Goal: Find specific fact: Find specific page/section

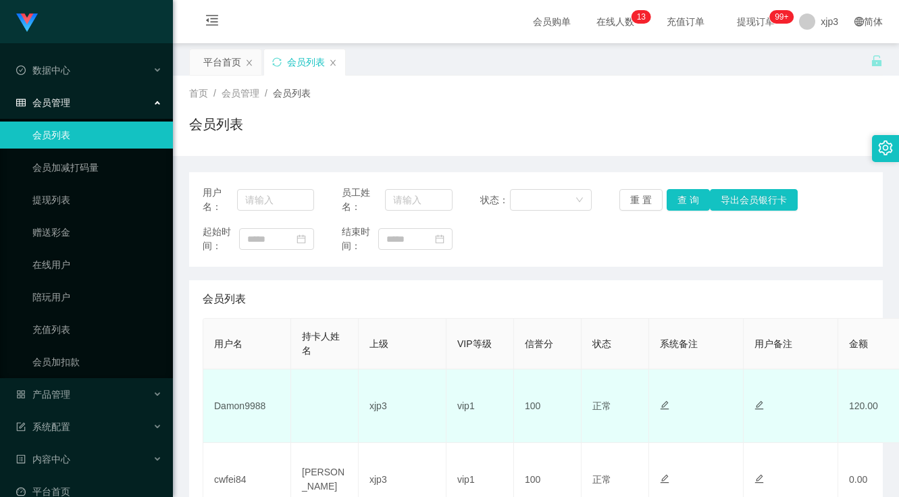
scroll to position [135, 0]
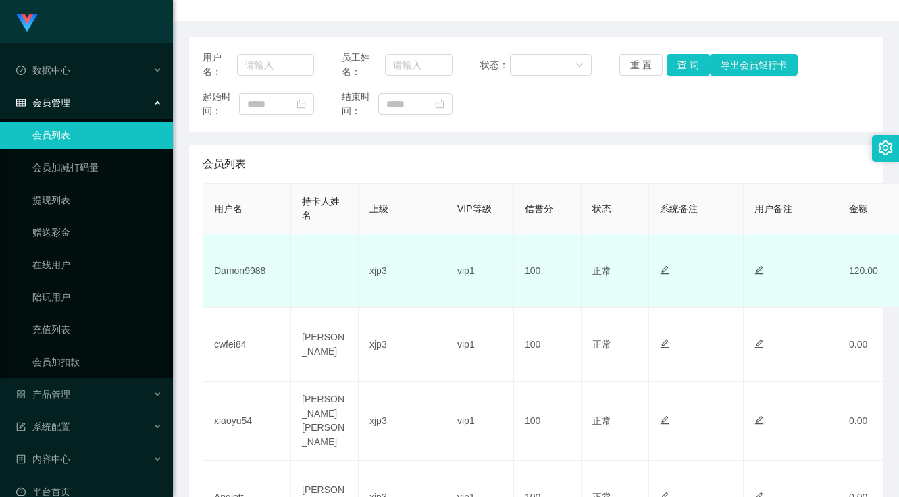
click at [236, 281] on td "Damon9988" at bounding box center [247, 271] width 88 height 74
click at [240, 272] on td "Damon9988" at bounding box center [247, 271] width 88 height 74
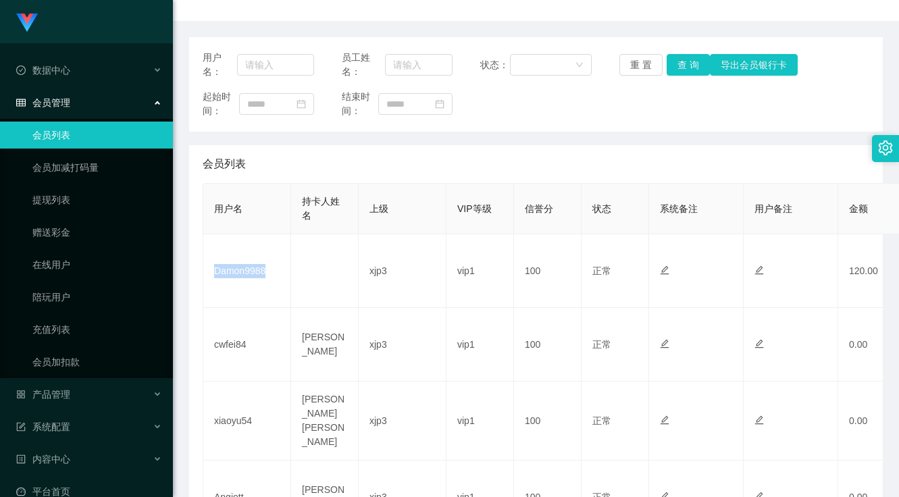
copy td "Damon9988"
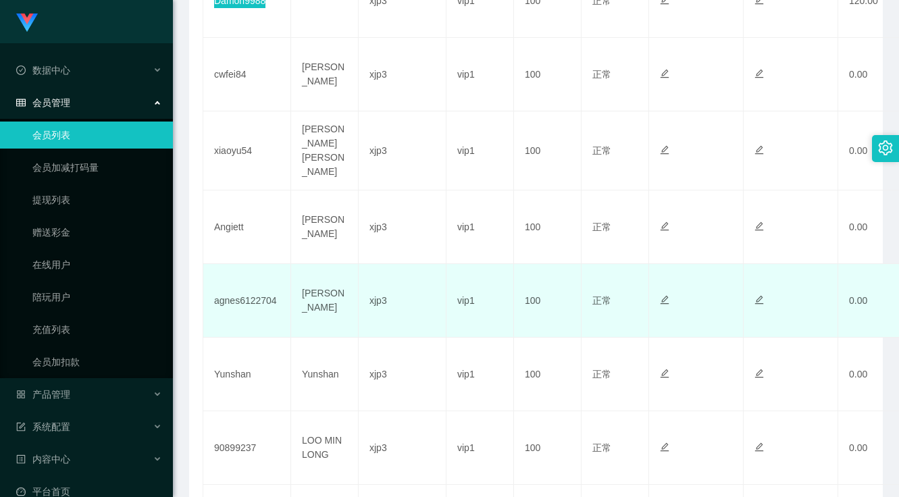
scroll to position [541, 0]
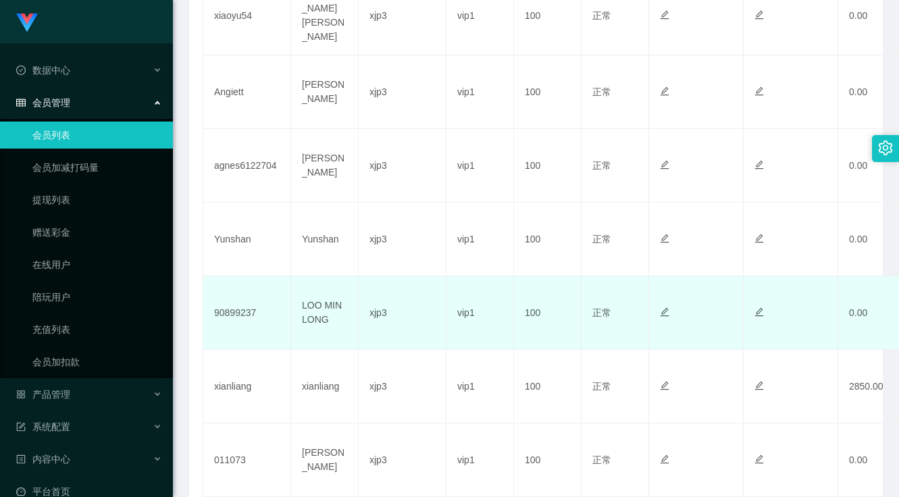
click at [247, 309] on td "90899237" at bounding box center [247, 313] width 88 height 74
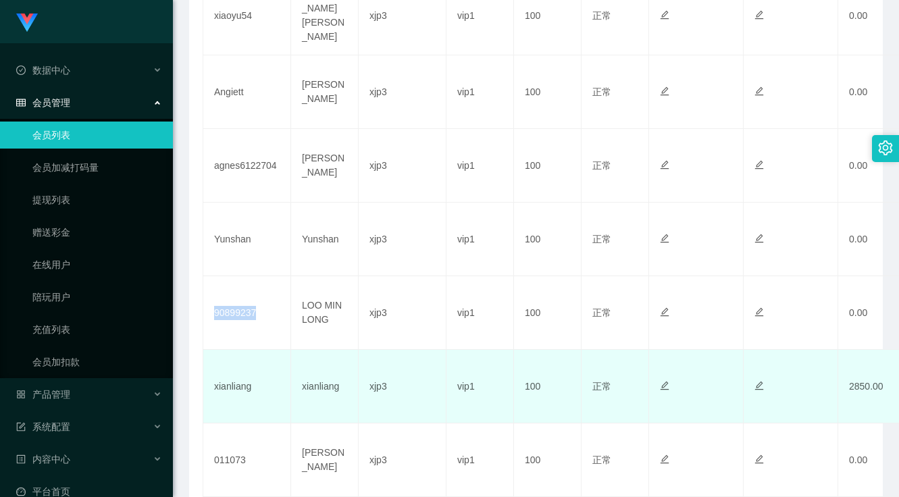
copy td "90899237"
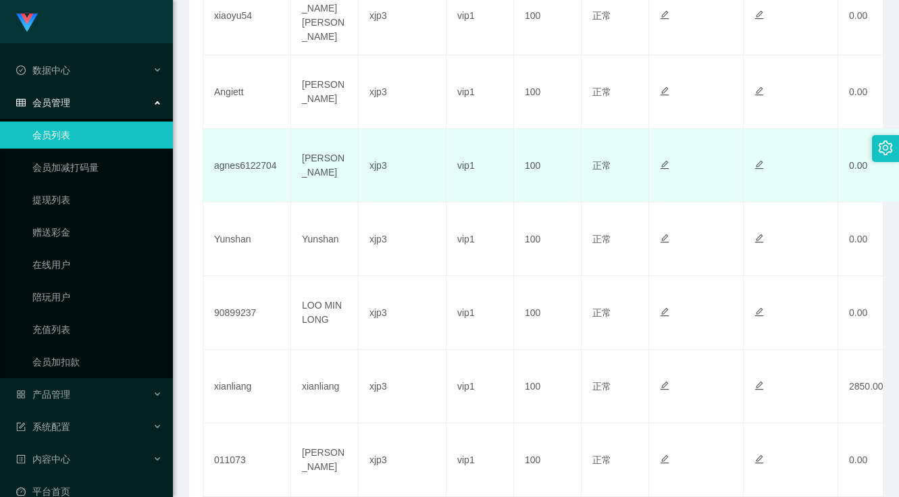
click at [253, 166] on td "agnes6122704" at bounding box center [247, 166] width 88 height 74
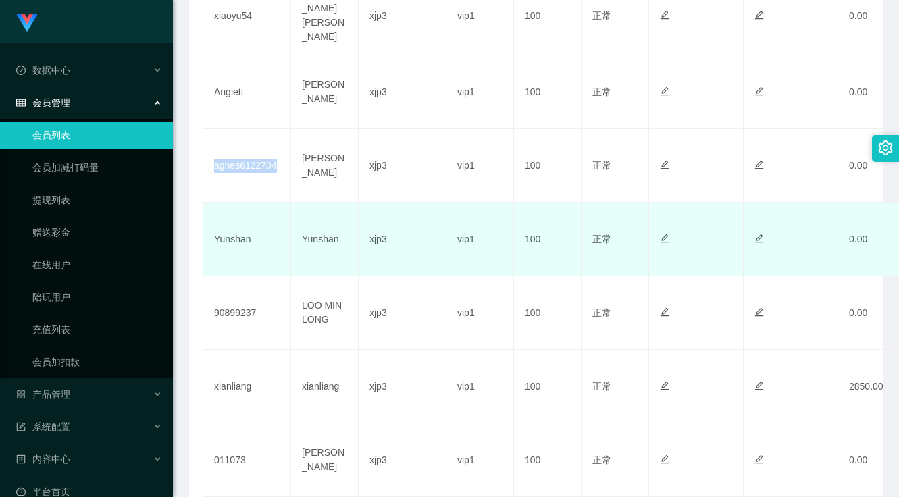
copy td "agnes6122704"
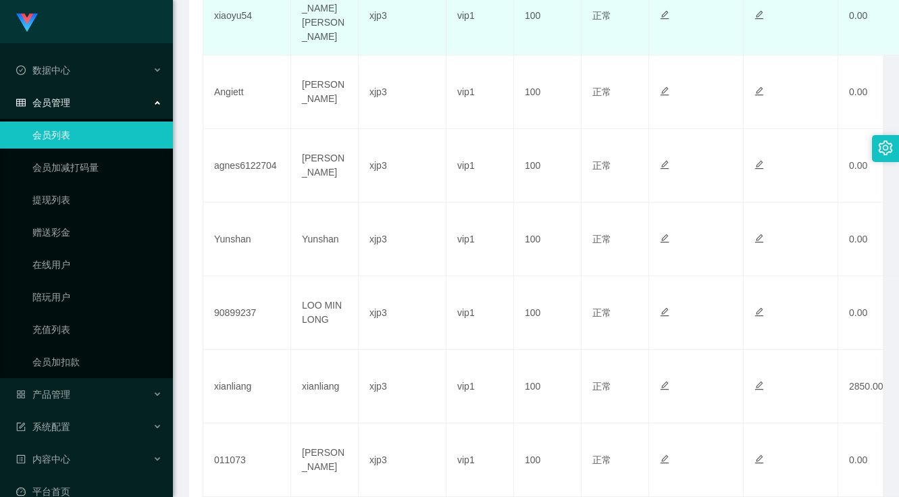
click at [234, 18] on td "xiaoyu54" at bounding box center [247, 15] width 88 height 79
click at [237, 11] on td "xiaoyu54" at bounding box center [247, 15] width 88 height 79
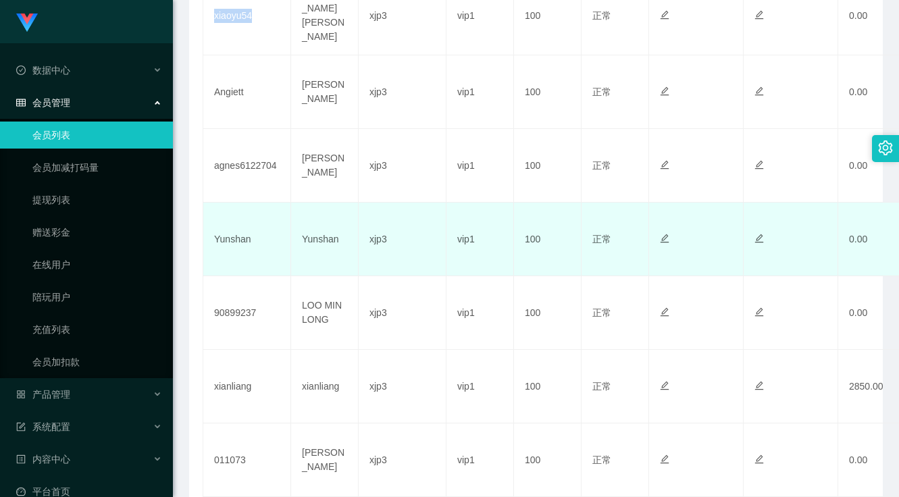
copy td "xiaoyu54"
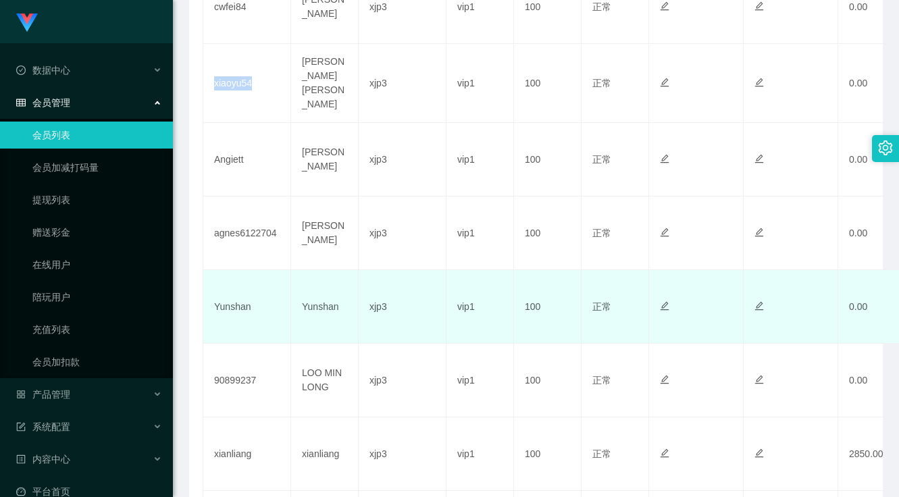
scroll to position [270, 0]
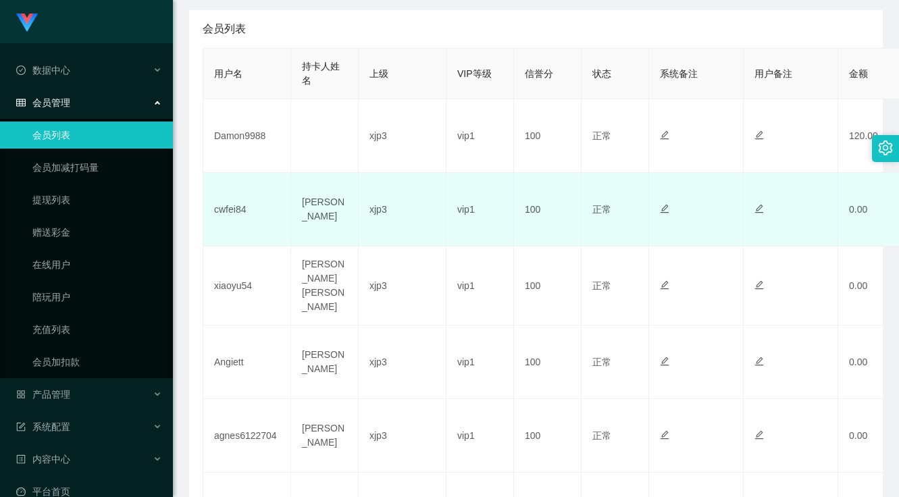
click at [229, 212] on td "cwfei84" at bounding box center [247, 210] width 88 height 74
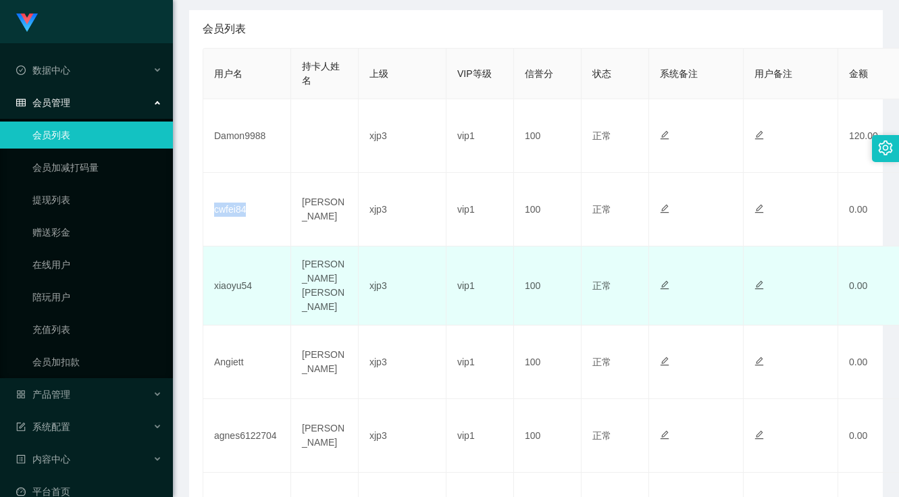
copy td "cwfei84"
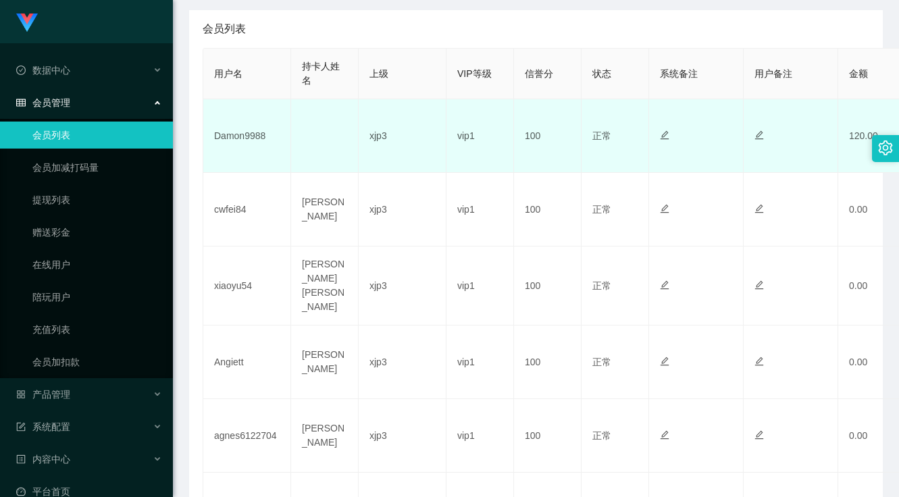
click at [255, 136] on td "Damon9988" at bounding box center [247, 136] width 88 height 74
copy td "Damon9988"
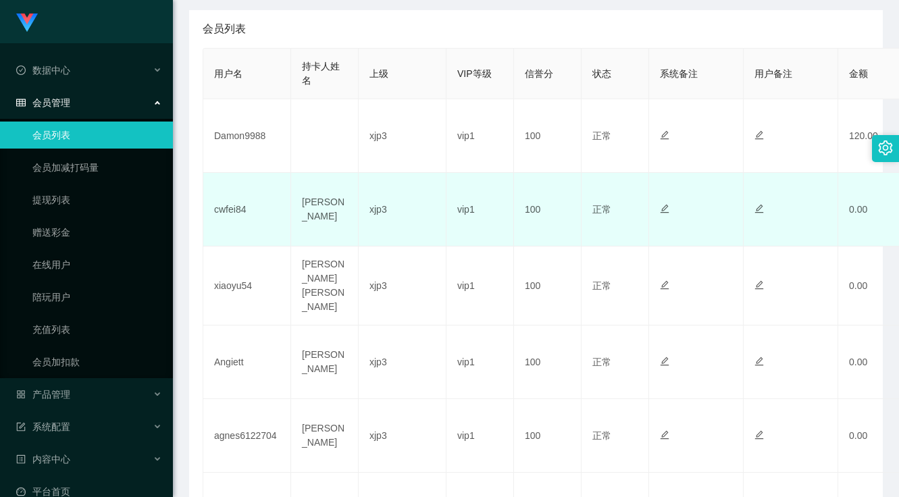
click at [229, 208] on td "cwfei84" at bounding box center [247, 210] width 88 height 74
click at [230, 208] on td "cwfei84" at bounding box center [247, 210] width 88 height 74
copy td "cwfei84"
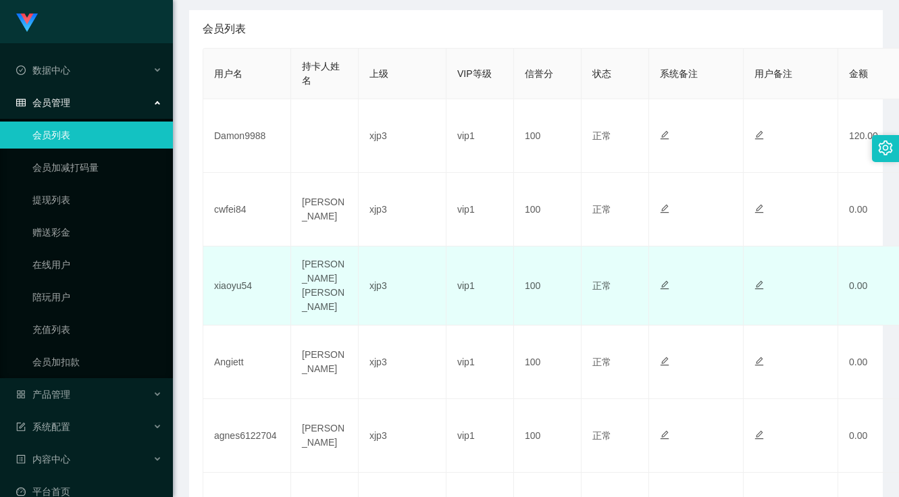
click at [241, 289] on td "xiaoyu54" at bounding box center [247, 286] width 88 height 79
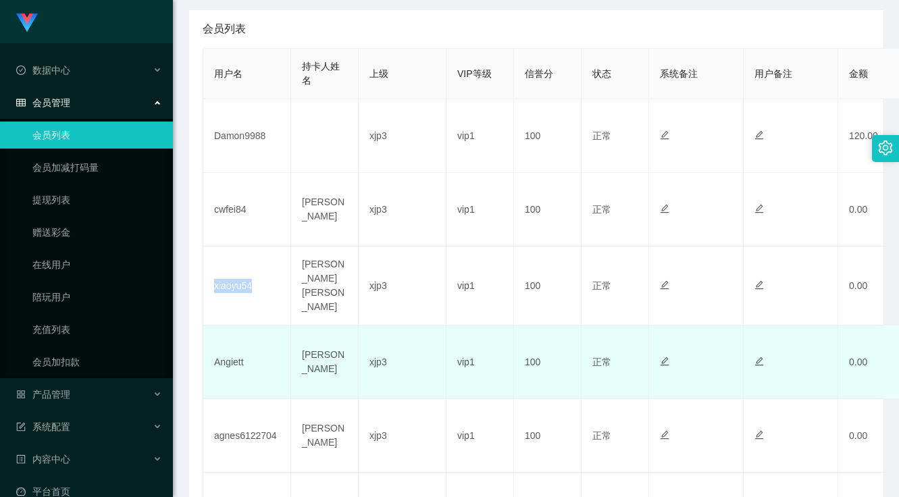
copy td "xiaoyu54"
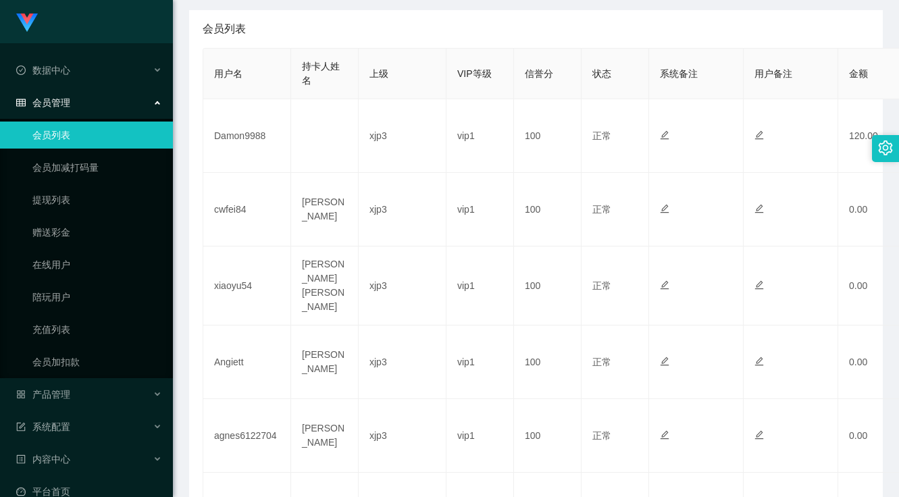
click at [390, 17] on div "会员列表" at bounding box center [536, 29] width 667 height 38
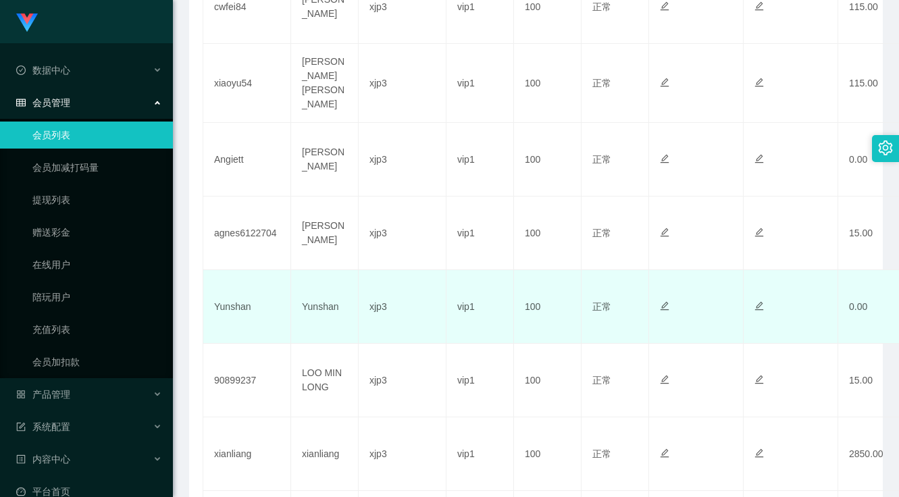
scroll to position [541, 0]
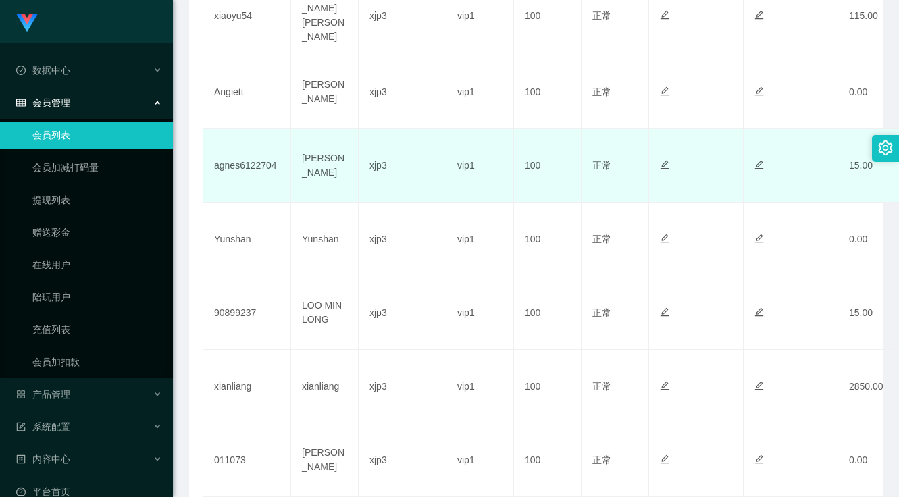
click at [249, 156] on td "agnes6122704" at bounding box center [247, 166] width 88 height 74
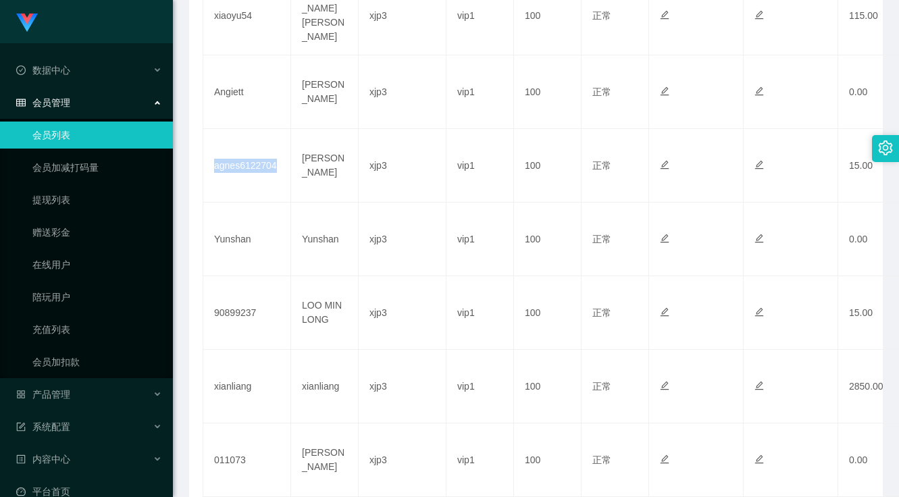
copy td "agnes6122704"
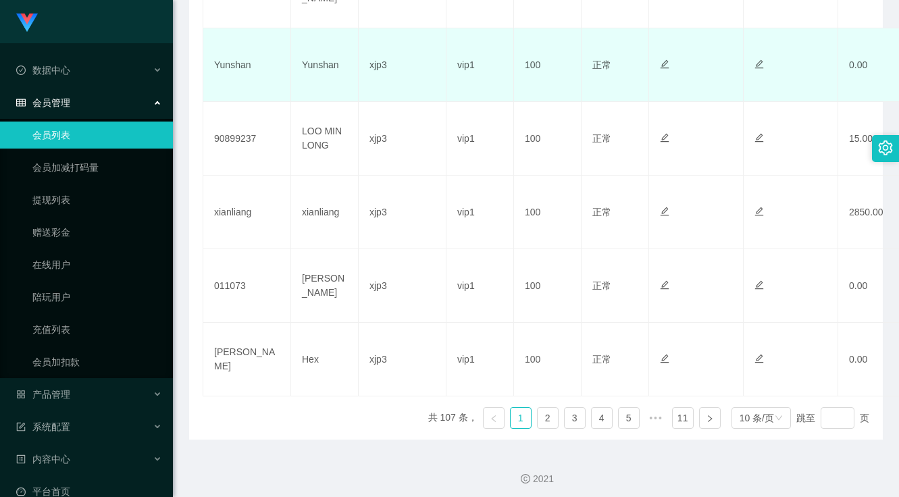
scroll to position [647, 0]
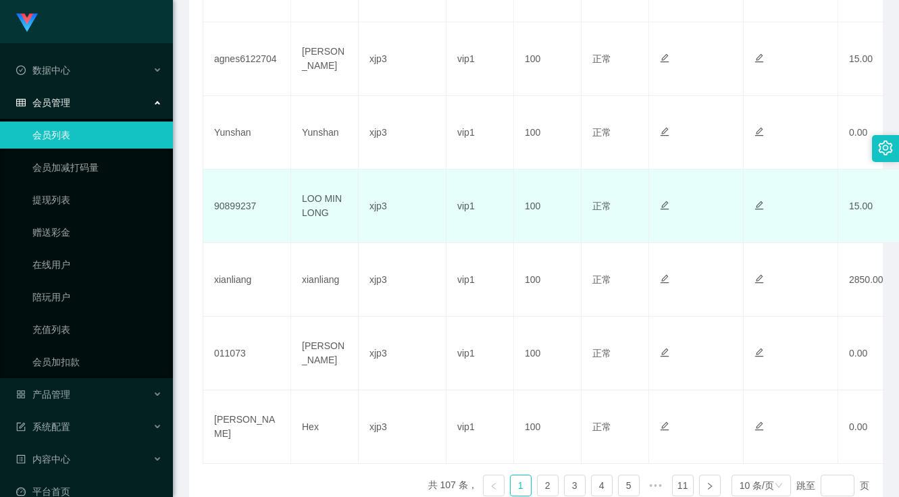
click at [241, 191] on td "90899237" at bounding box center [247, 207] width 88 height 74
click at [245, 197] on td "90899237" at bounding box center [247, 207] width 88 height 74
copy td "90899237"
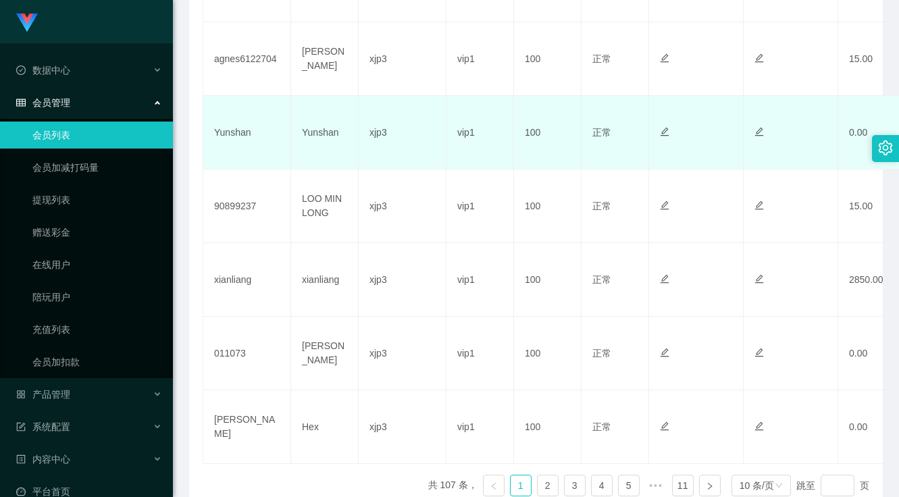
click at [221, 130] on td "Yunshan" at bounding box center [247, 133] width 88 height 74
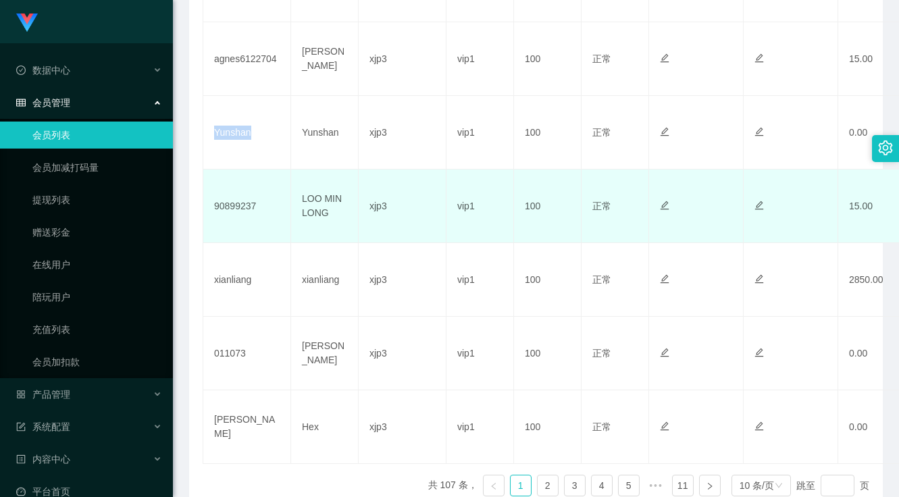
copy td "Yunshan"
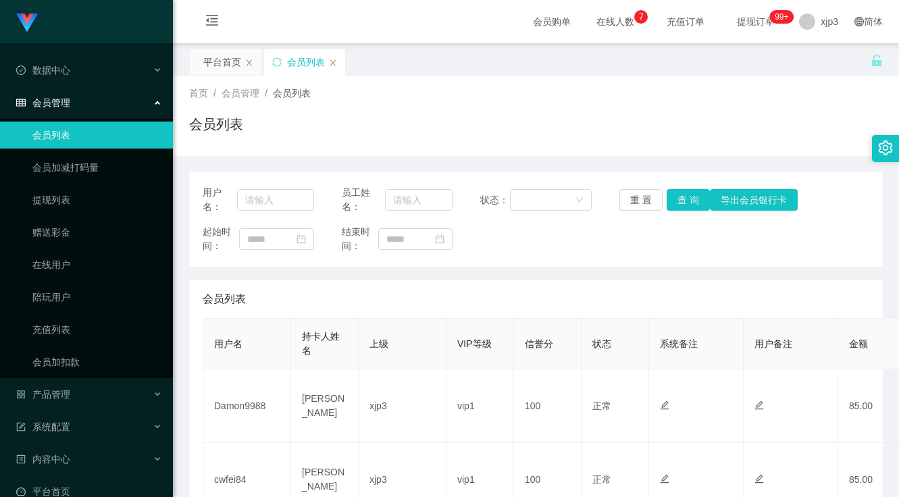
scroll to position [270, 0]
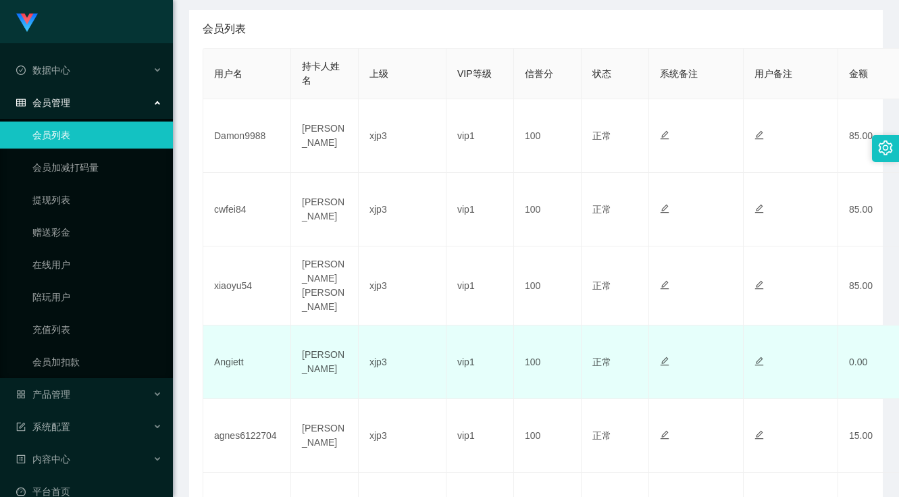
click at [238, 352] on td "Angiett" at bounding box center [247, 363] width 88 height 74
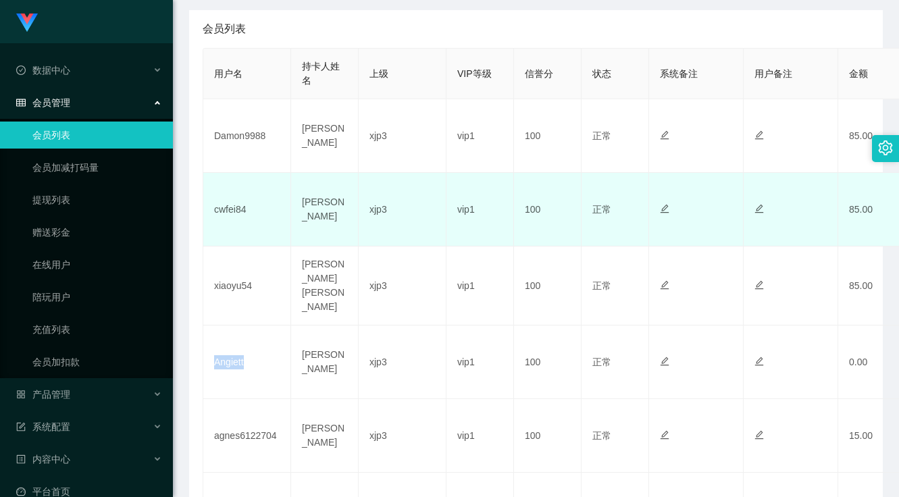
copy td "Angiett"
